Goal: Use online tool/utility: Utilize a website feature to perform a specific function

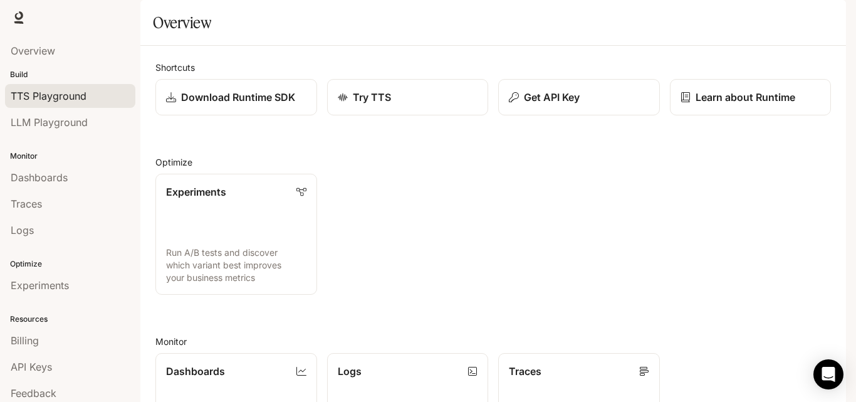
click at [58, 98] on span "TTS Playground" at bounding box center [49, 95] width 76 height 15
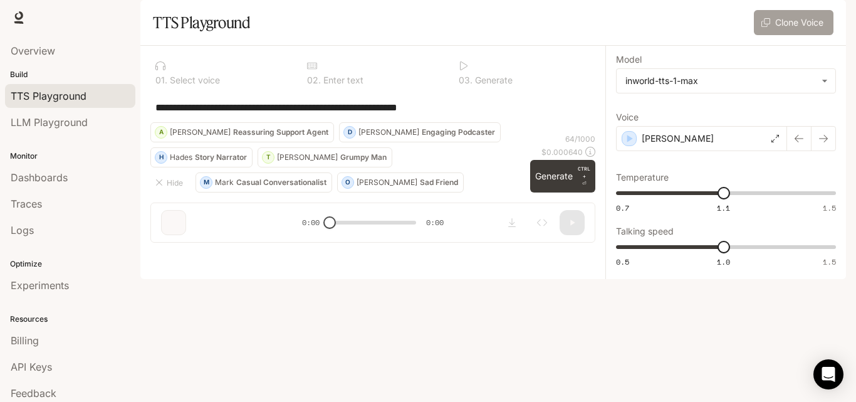
click at [799, 35] on button "Clone Voice" at bounding box center [794, 22] width 80 height 25
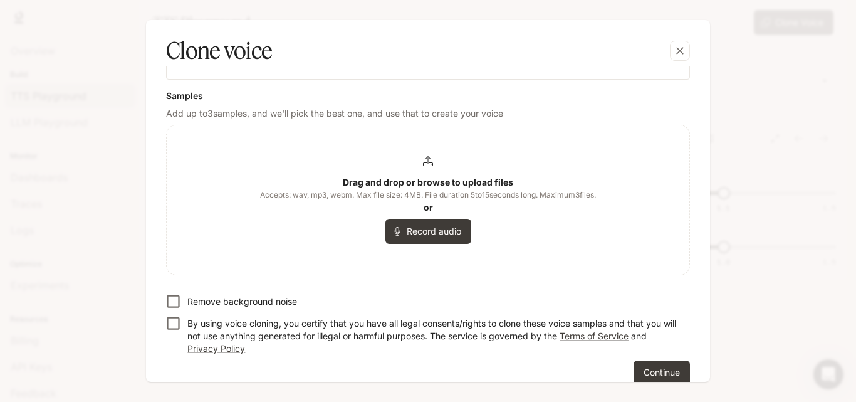
scroll to position [256, 0]
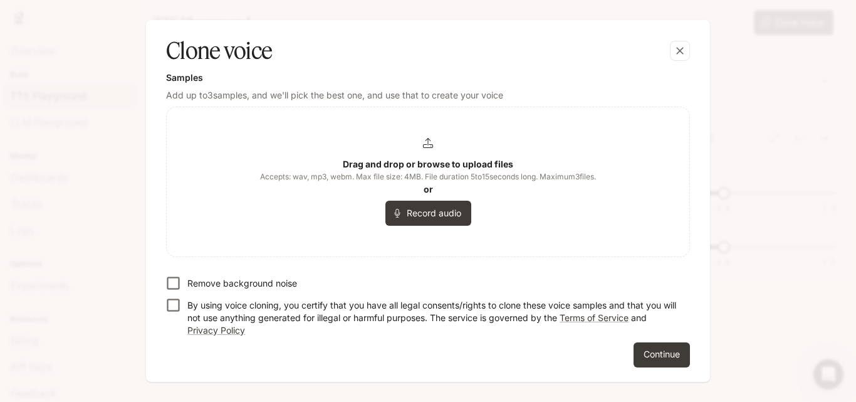
click at [430, 217] on button "Record audio" at bounding box center [428, 212] width 86 height 25
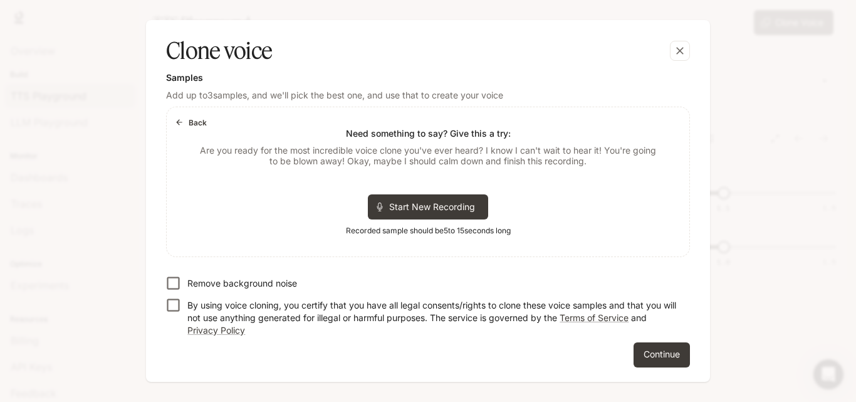
click at [179, 124] on icon "button" at bounding box center [179, 122] width 9 height 9
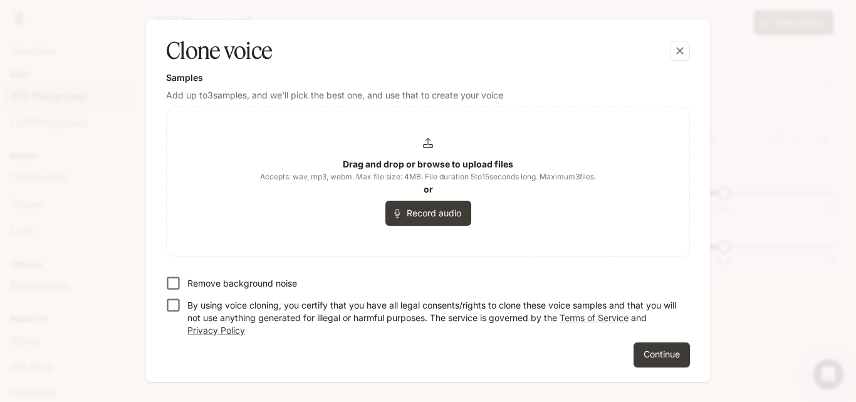
click at [434, 150] on div "Drag and drop or browse to upload files Accepts: wav, mp3, webm. Max file size:…" at bounding box center [428, 182] width 336 height 88
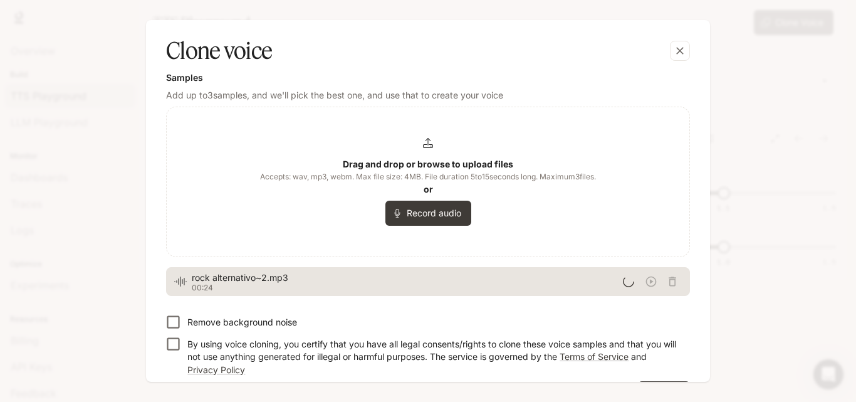
scroll to position [294, 0]
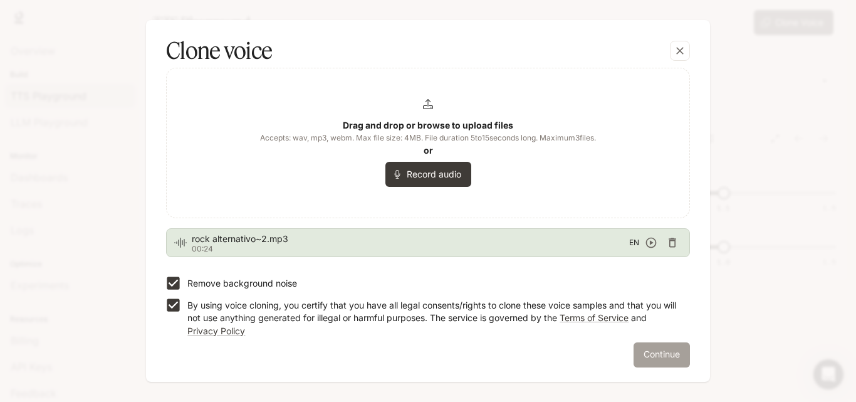
click at [650, 346] on button "Continue" at bounding box center [661, 354] width 56 height 25
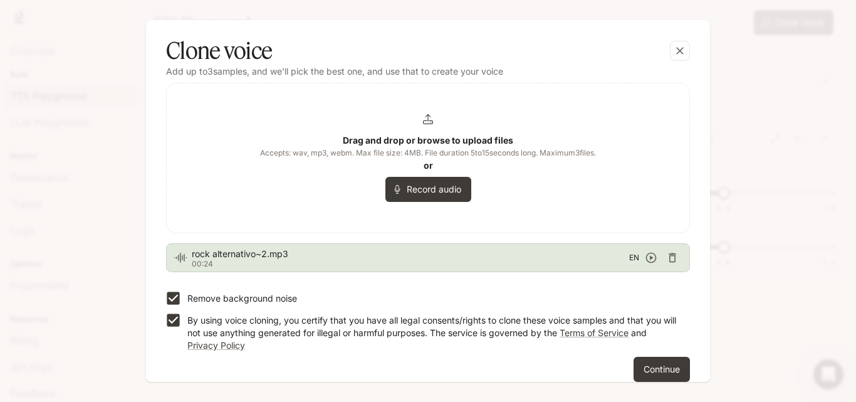
scroll to position [309, 0]
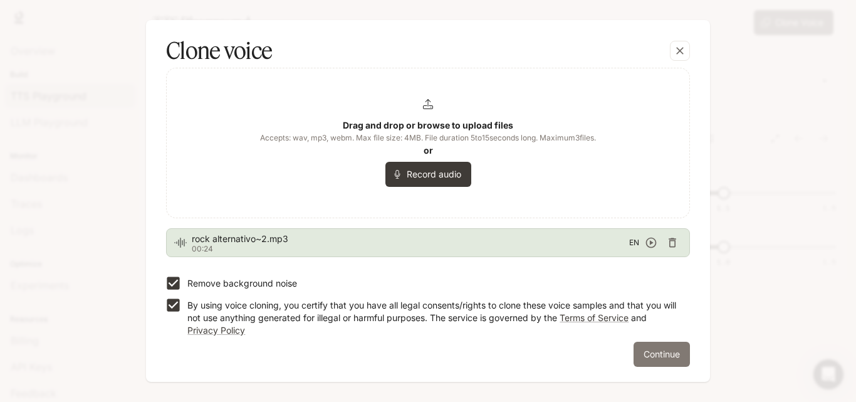
click at [646, 353] on button "Continue" at bounding box center [661, 353] width 56 height 25
click at [652, 348] on button "Continue" at bounding box center [661, 353] width 56 height 25
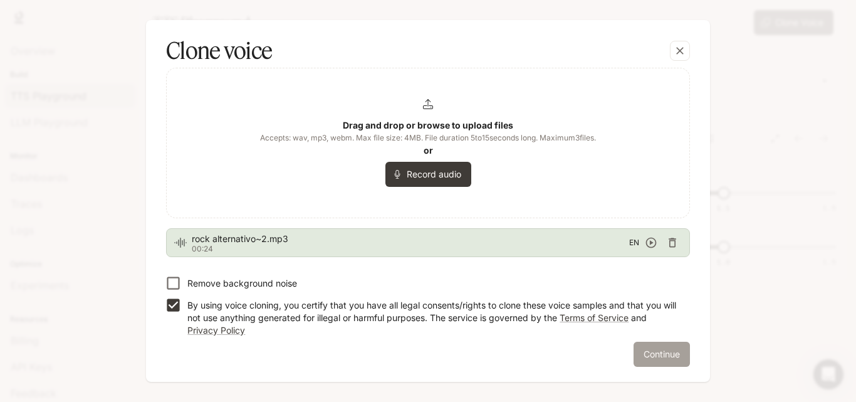
click at [639, 344] on button "Continue" at bounding box center [661, 353] width 56 height 25
click at [641, 353] on button "Continue" at bounding box center [661, 353] width 56 height 25
click at [650, 348] on button "Continue" at bounding box center [661, 353] width 56 height 25
click at [647, 242] on icon "button" at bounding box center [651, 242] width 11 height 11
click at [647, 241] on icon "button" at bounding box center [651, 242] width 11 height 11
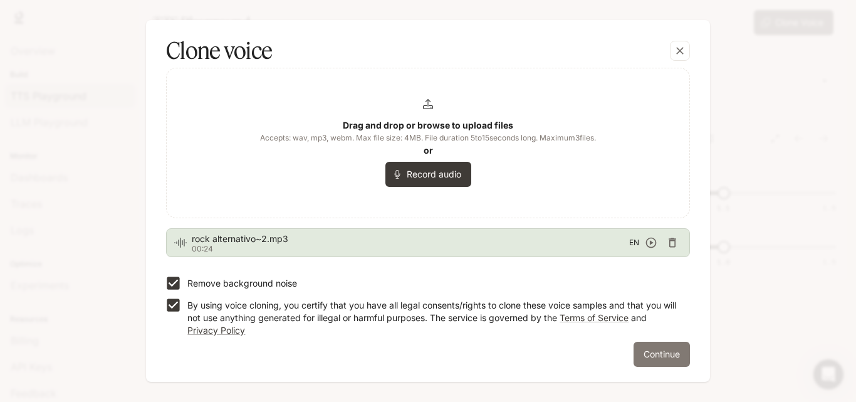
click at [644, 356] on button "Continue" at bounding box center [661, 353] width 56 height 25
click at [645, 355] on button "Continue" at bounding box center [661, 353] width 56 height 25
click at [646, 353] on button "Continue" at bounding box center [661, 353] width 56 height 25
click at [423, 108] on div "Drag and drop or browse to upload files Accepts: wav, mp3, webm. Max file size:…" at bounding box center [428, 143] width 336 height 88
click at [628, 326] on p "By using voice cloning, you certify that you have all legal consents/rights to …" at bounding box center [433, 318] width 492 height 38
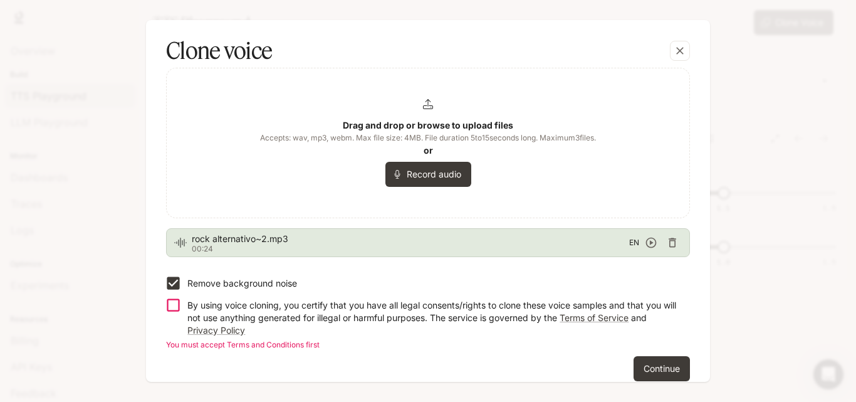
click at [545, 306] on p "By using voice cloning, you certify that you have all legal consents/rights to …" at bounding box center [433, 318] width 492 height 38
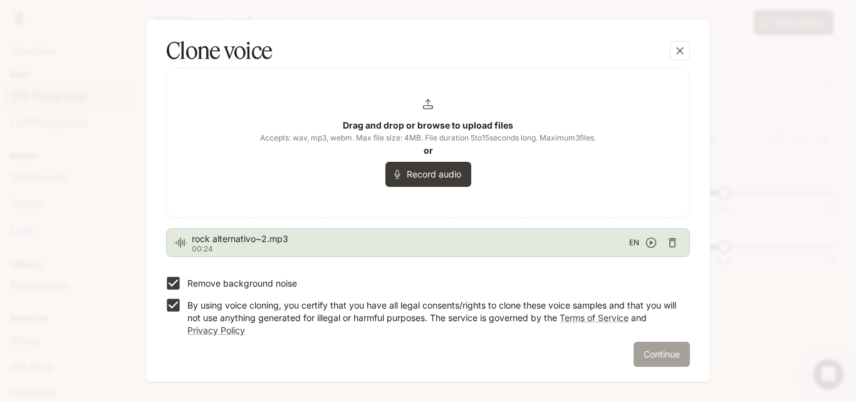
click at [653, 353] on button "Continue" at bounding box center [661, 353] width 56 height 25
click at [653, 352] on button "Continue" at bounding box center [661, 353] width 56 height 25
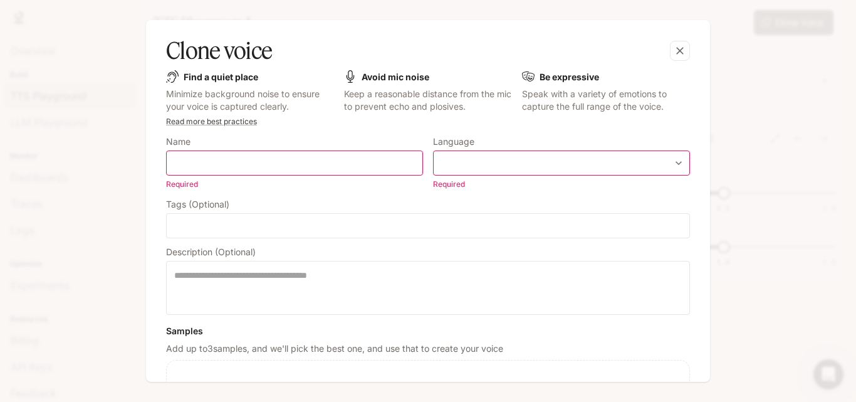
scroll to position [0, 0]
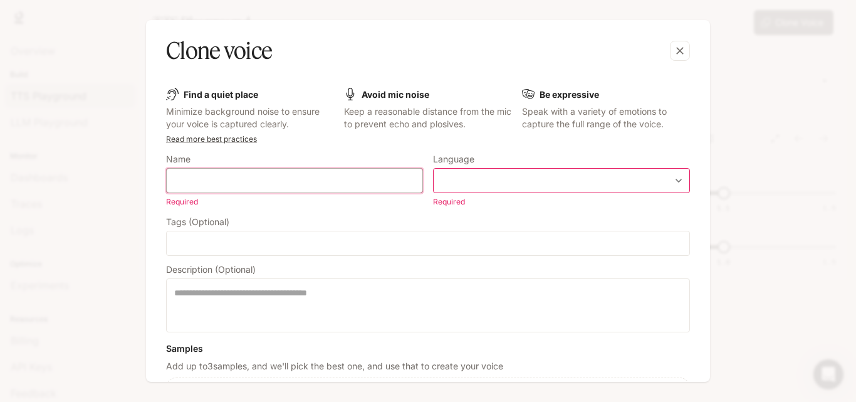
click at [323, 180] on input "text" at bounding box center [295, 180] width 256 height 13
type input "**********"
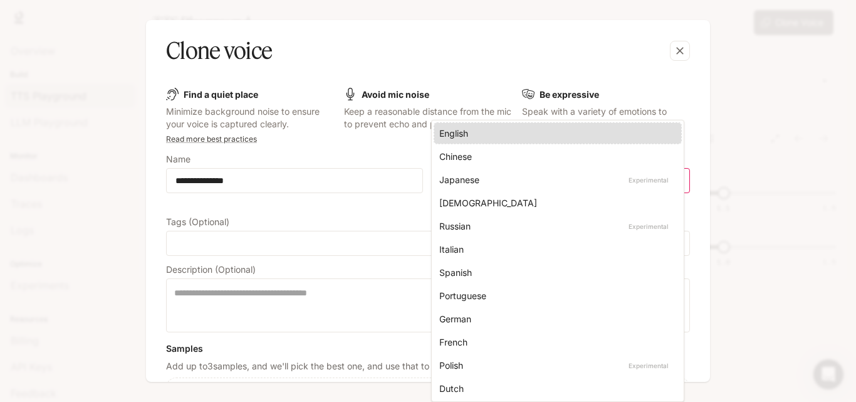
click at [484, 184] on body "**********" at bounding box center [428, 201] width 856 height 402
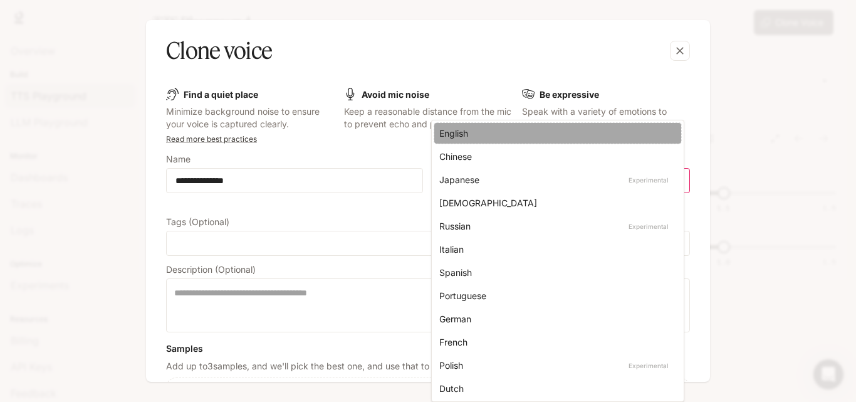
click at [484, 132] on div "English" at bounding box center [555, 133] width 232 height 13
type input "*****"
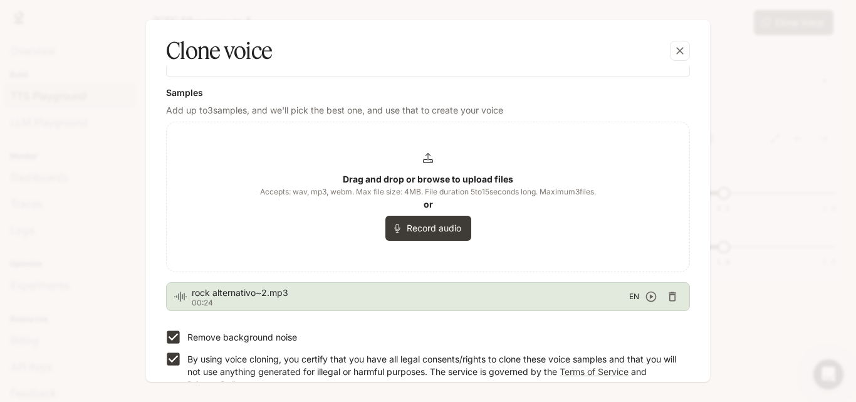
scroll to position [294, 0]
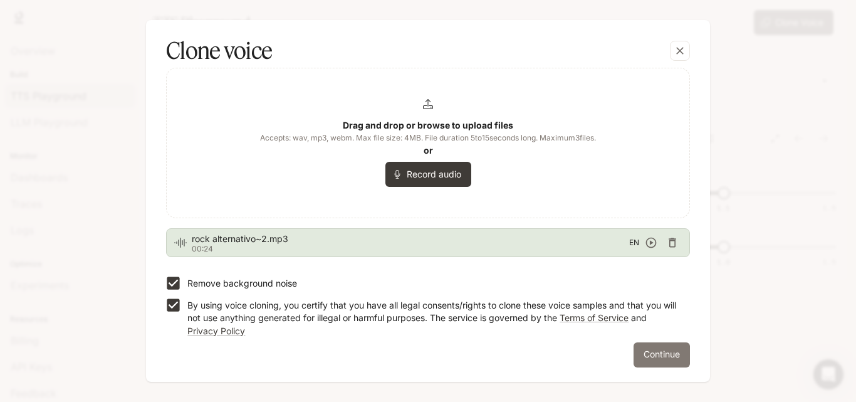
click at [656, 347] on button "Continue" at bounding box center [661, 354] width 56 height 25
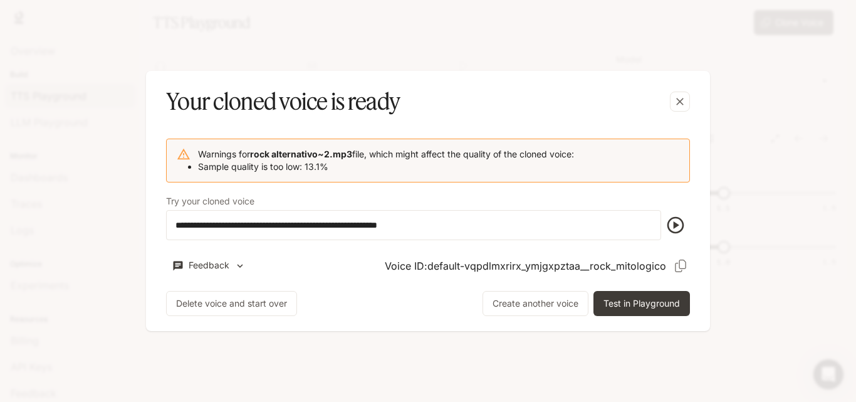
scroll to position [0, 0]
click at [673, 226] on icon "button" at bounding box center [675, 225] width 20 height 20
click at [678, 224] on icon "button" at bounding box center [675, 225] width 20 height 20
click at [672, 226] on icon "button" at bounding box center [675, 225] width 20 height 20
click at [676, 226] on icon "button" at bounding box center [675, 225] width 17 height 17
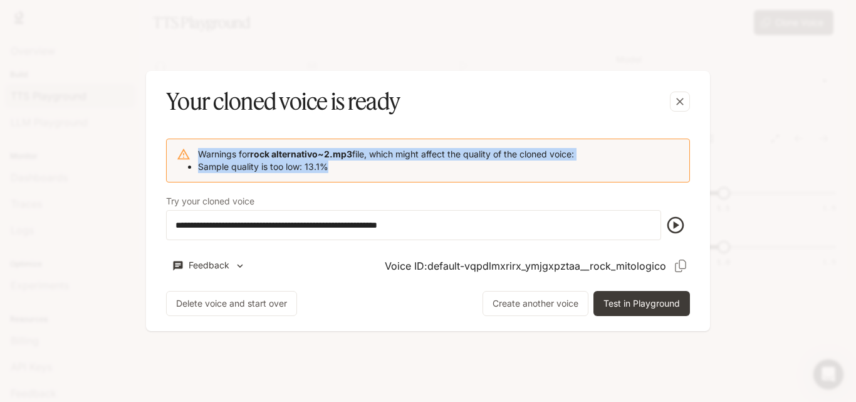
drag, startPoint x: 343, startPoint y: 168, endPoint x: 195, endPoint y: 147, distance: 149.9
click at [195, 147] on div "Warnings for rock alternativo~2.mp3 file, which might affect the quality of the…" at bounding box center [428, 160] width 524 height 44
click at [361, 170] on li "Sample quality is too low: 13.1%" at bounding box center [386, 166] width 376 height 13
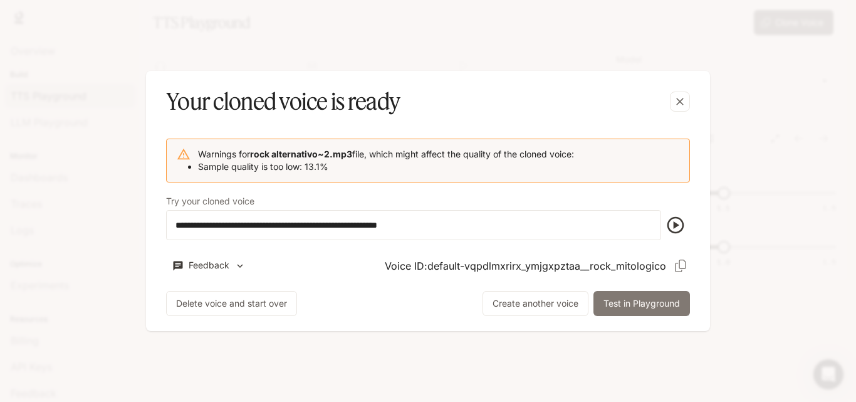
click at [620, 301] on button "Test in Playground" at bounding box center [641, 303] width 96 height 25
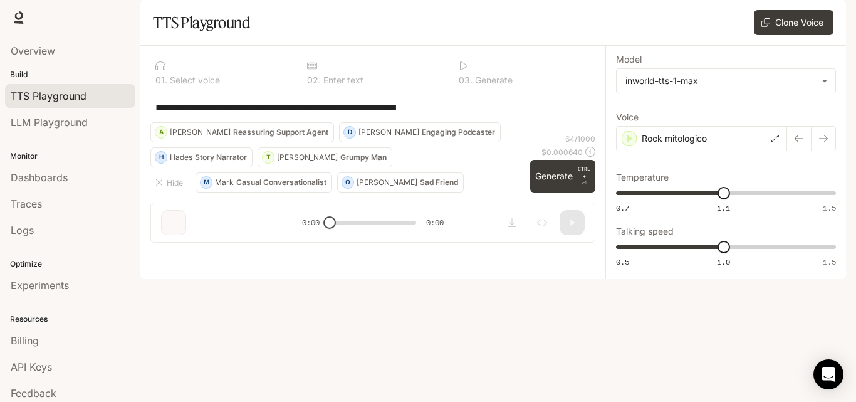
click at [437, 122] on div "**********" at bounding box center [372, 107] width 445 height 30
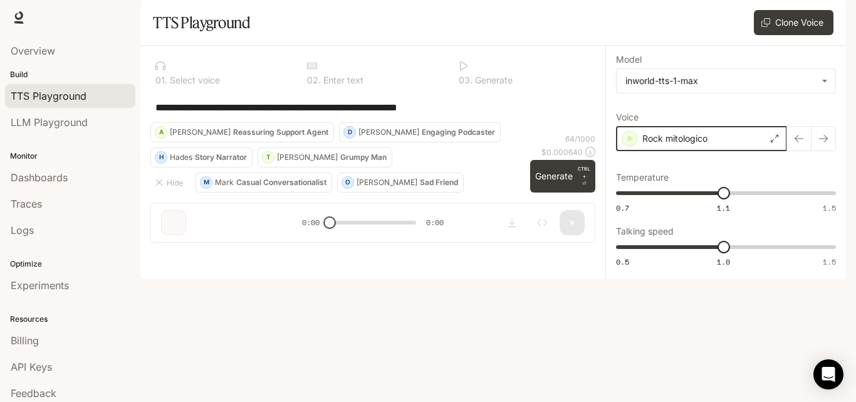
click at [628, 142] on icon "button" at bounding box center [631, 139] width 6 height 8
click at [626, 145] on icon "button" at bounding box center [629, 138] width 13 height 13
drag, startPoint x: 427, startPoint y: 158, endPoint x: 482, endPoint y: 156, distance: 55.8
click at [430, 122] on div "**********" at bounding box center [372, 107] width 445 height 30
click at [493, 122] on div "**********" at bounding box center [372, 107] width 435 height 30
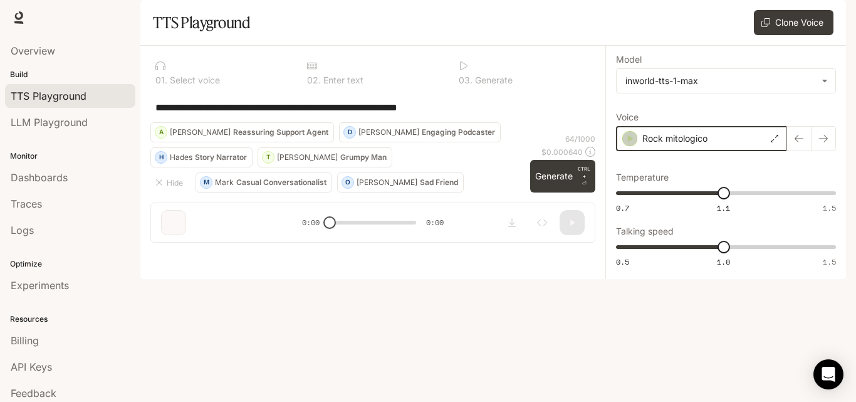
click at [630, 145] on icon "button" at bounding box center [629, 138] width 13 height 13
click at [547, 192] on button "Generate CTRL + ⏎" at bounding box center [562, 176] width 65 height 33
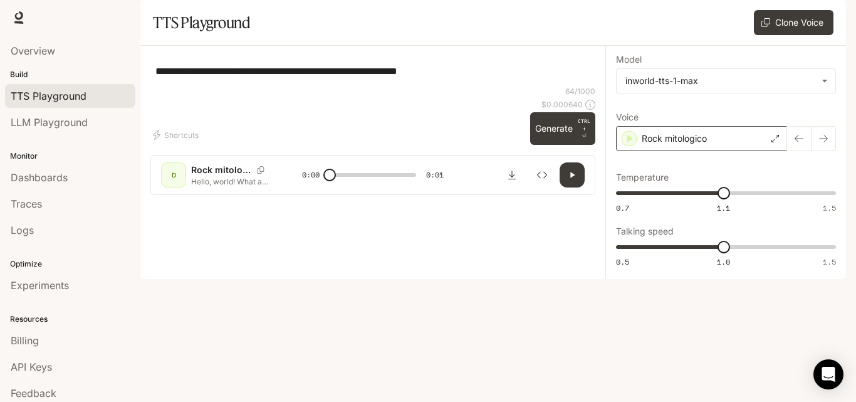
click at [568, 180] on icon "button" at bounding box center [572, 175] width 10 height 10
click at [572, 180] on icon "button" at bounding box center [572, 175] width 10 height 10
type input "*"
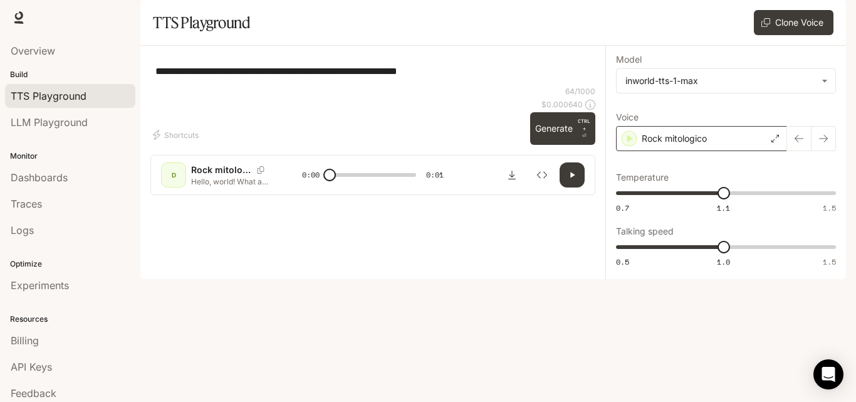
drag, startPoint x: 475, startPoint y: 112, endPoint x: 136, endPoint y: 103, distance: 339.7
click at [140, 103] on main "**********" at bounding box center [492, 139] width 705 height 279
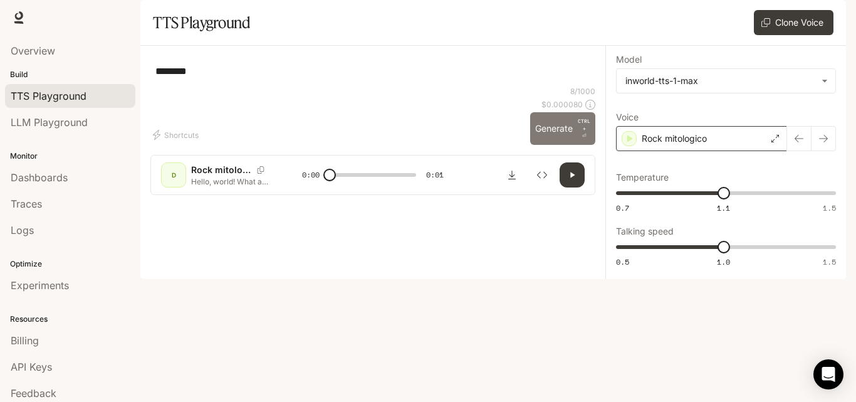
type textarea "********"
click at [544, 145] on button "Generate CTRL + ⏎" at bounding box center [562, 128] width 65 height 33
click at [568, 180] on icon "button" at bounding box center [572, 175] width 10 height 10
click at [564, 187] on button "button" at bounding box center [571, 174] width 25 height 25
type input "*"
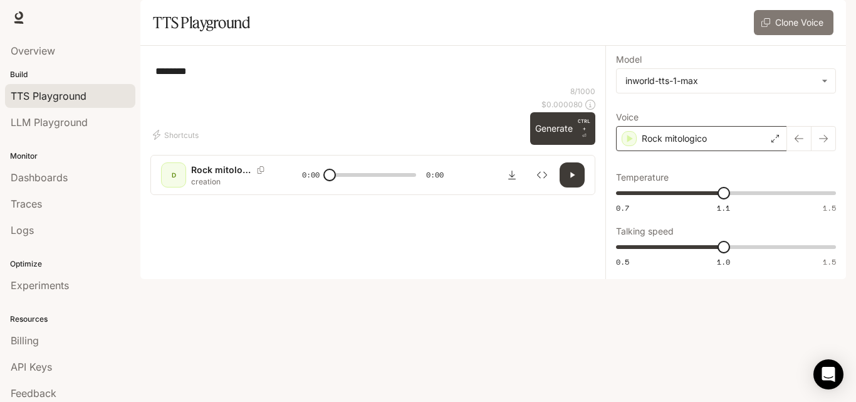
click at [786, 35] on button "Clone Voice" at bounding box center [794, 22] width 80 height 25
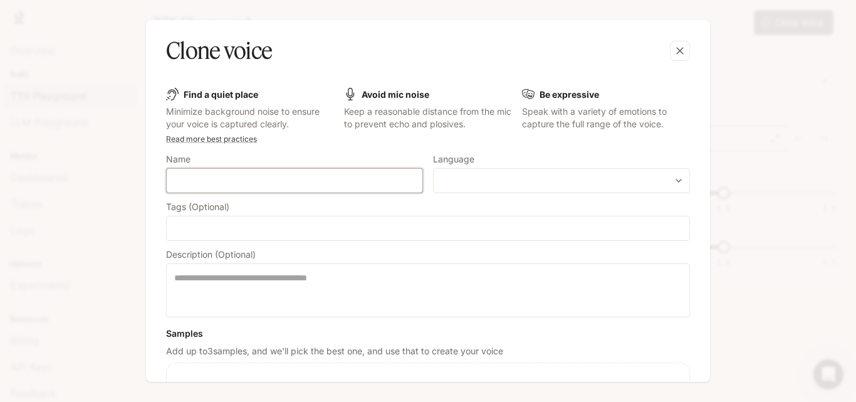
click at [292, 185] on input "text" at bounding box center [295, 180] width 256 height 13
type input "*"
type input "*********"
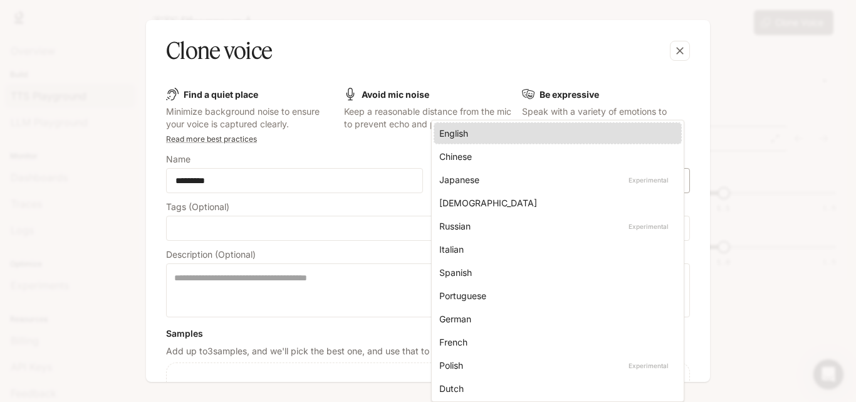
click at [493, 184] on body "**********" at bounding box center [428, 201] width 856 height 402
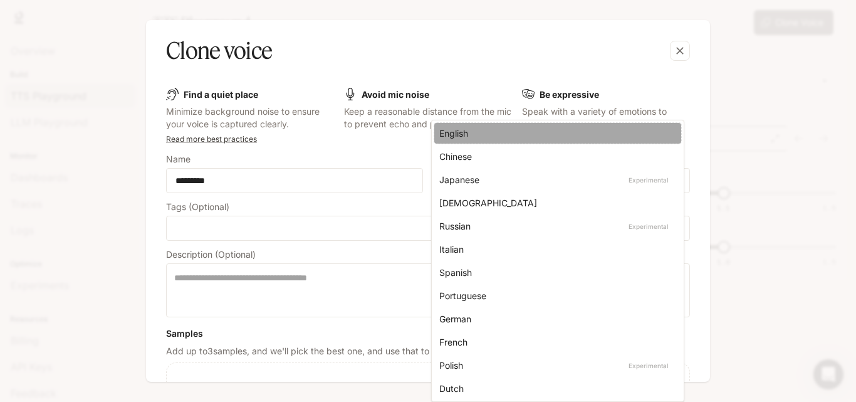
click at [460, 138] on div "English" at bounding box center [555, 133] width 232 height 13
type input "*****"
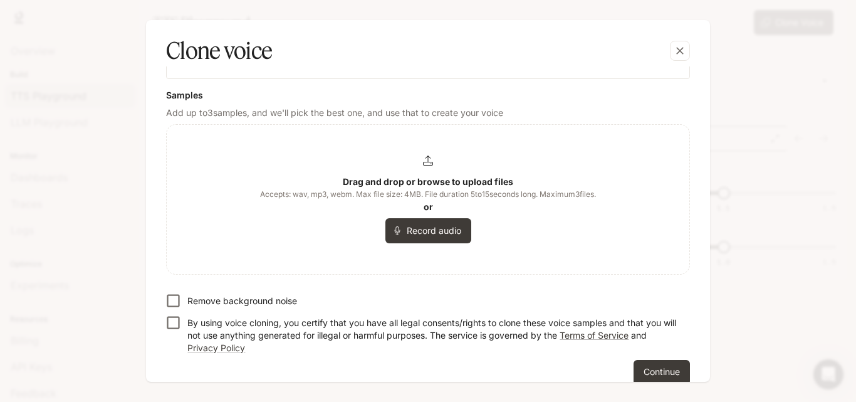
scroll to position [256, 0]
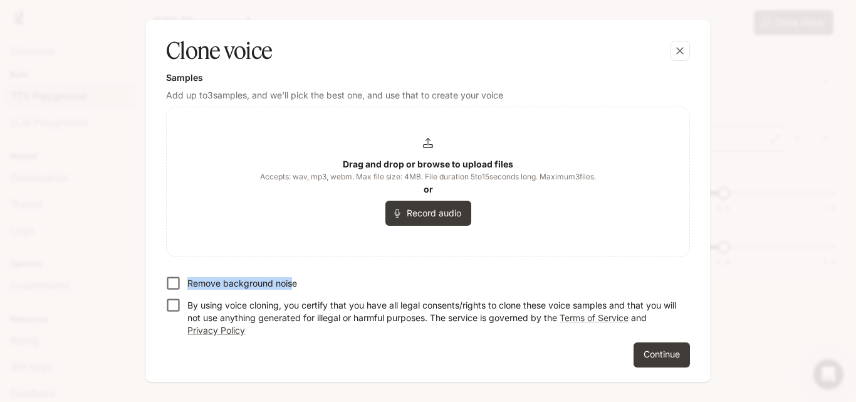
drag, startPoint x: 189, startPoint y: 281, endPoint x: 291, endPoint y: 288, distance: 102.4
click at [291, 288] on p "Remove background noise" at bounding box center [242, 283] width 110 height 13
click at [499, 275] on label "Remove background noise" at bounding box center [419, 283] width 521 height 22
click at [420, 158] on p "Drag and drop or browse to upload files" at bounding box center [428, 164] width 170 height 13
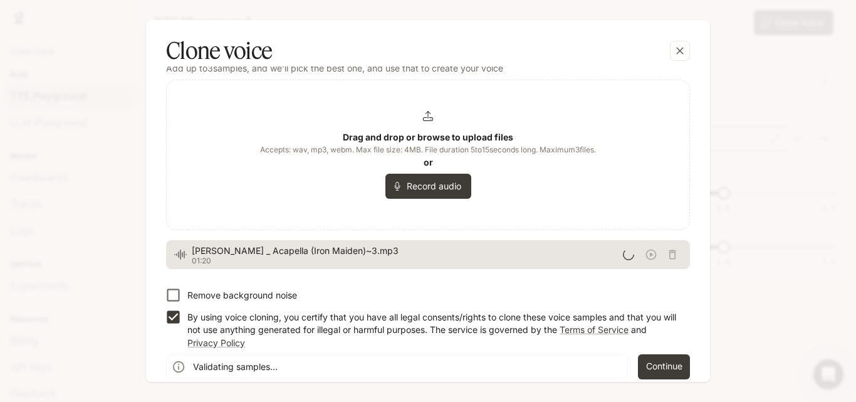
scroll to position [294, 0]
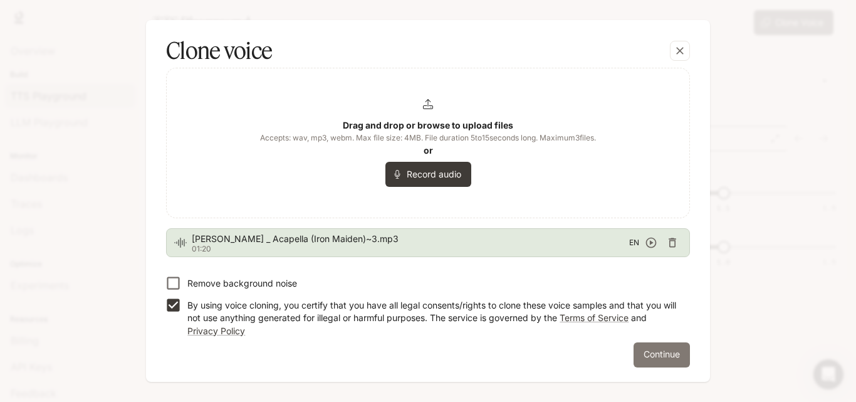
click at [653, 351] on button "Continue" at bounding box center [661, 354] width 56 height 25
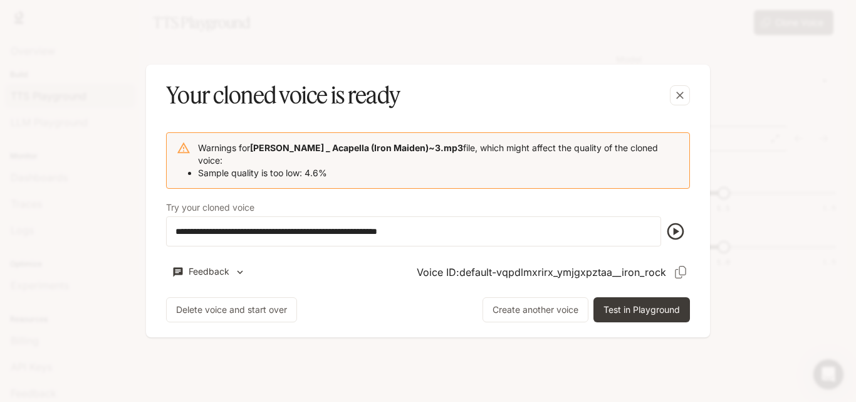
scroll to position [0, 0]
click at [643, 308] on button "Test in Playground" at bounding box center [641, 309] width 96 height 25
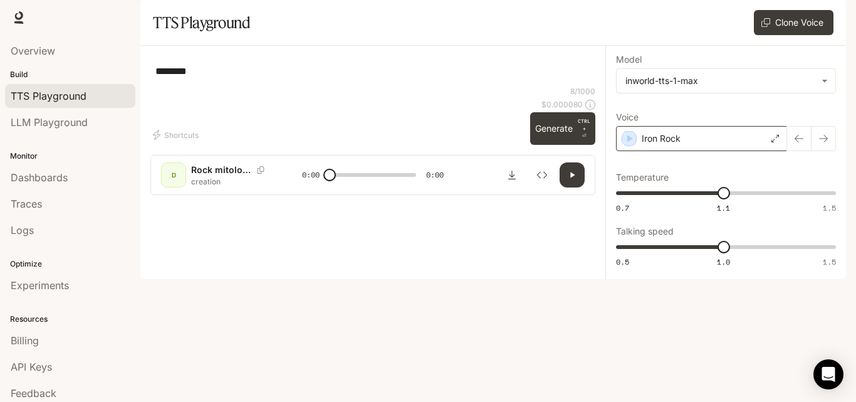
click at [568, 180] on icon "button" at bounding box center [572, 175] width 10 height 10
click at [552, 145] on button "Generate CTRL + ⏎" at bounding box center [562, 128] width 65 height 33
click at [565, 187] on button "button" at bounding box center [571, 174] width 25 height 25
click at [174, 185] on div "D" at bounding box center [174, 175] width 20 height 20
click at [566, 187] on button "button" at bounding box center [571, 174] width 25 height 25
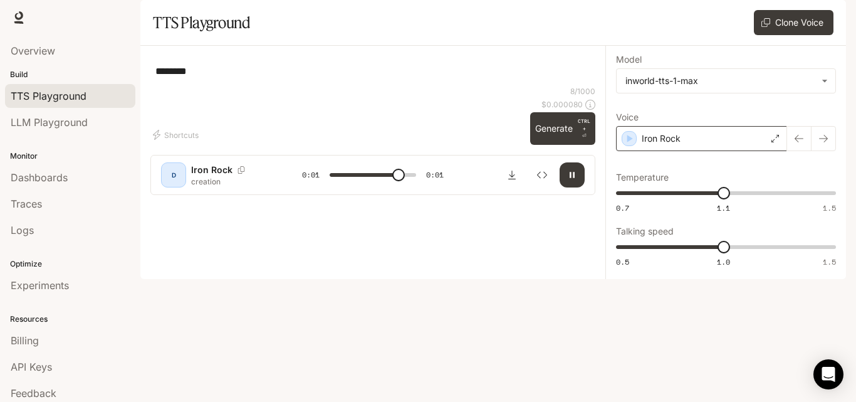
type input "*"
click at [631, 145] on icon "button" at bounding box center [629, 138] width 13 height 13
click at [625, 145] on icon "button" at bounding box center [629, 138] width 13 height 13
